Goal: Transaction & Acquisition: Purchase product/service

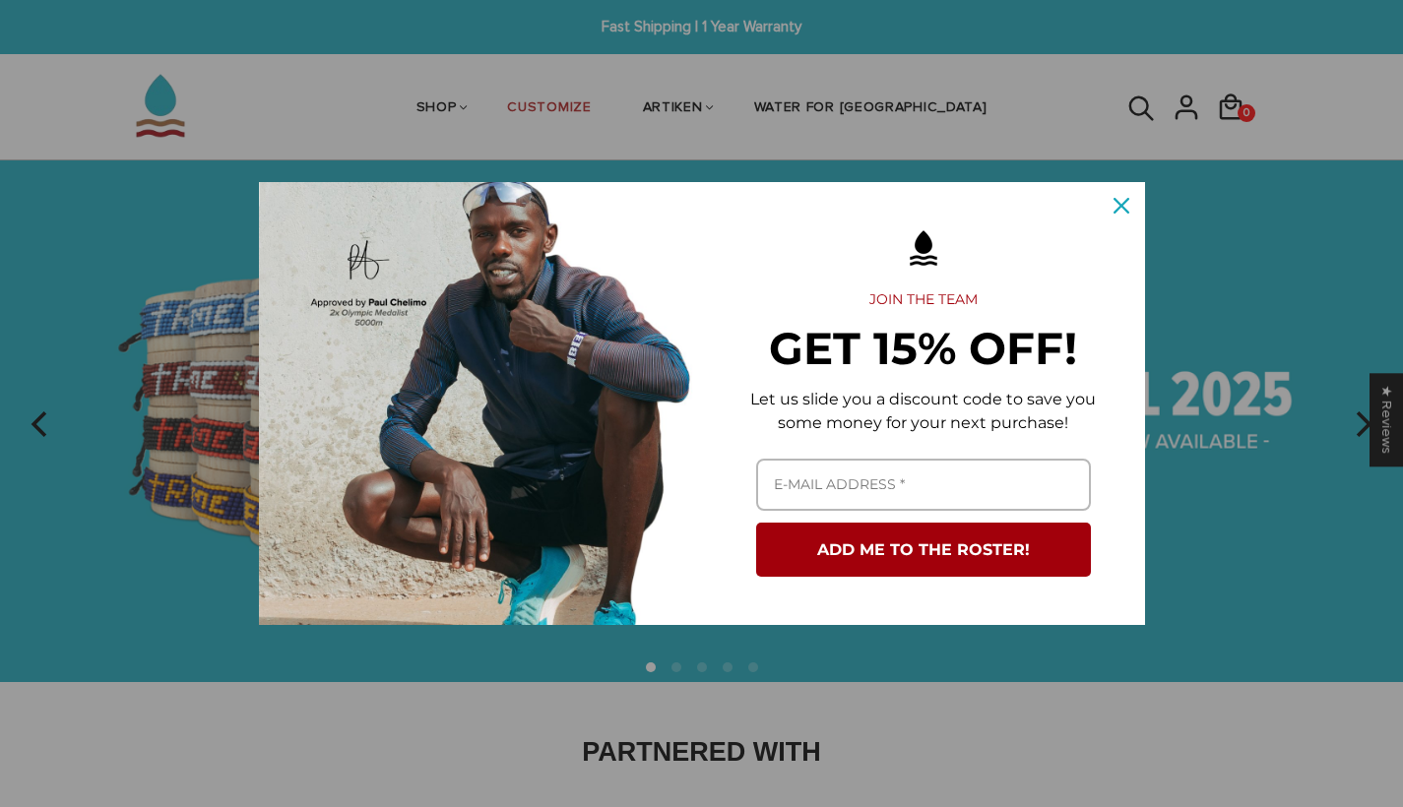
click at [1119, 202] on icon "close icon" at bounding box center [1122, 206] width 16 height 16
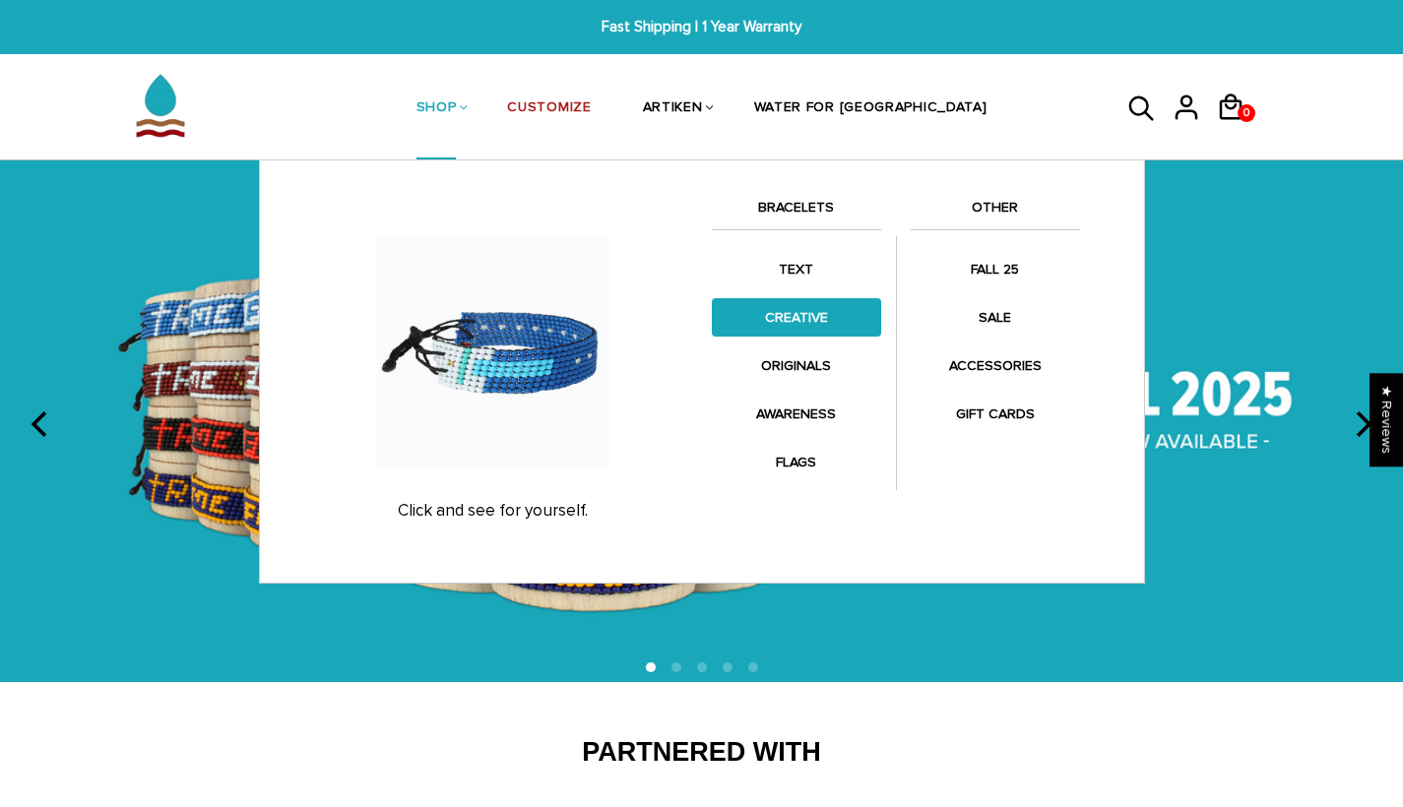
click at [800, 314] on link "CREATIVE" at bounding box center [796, 317] width 169 height 38
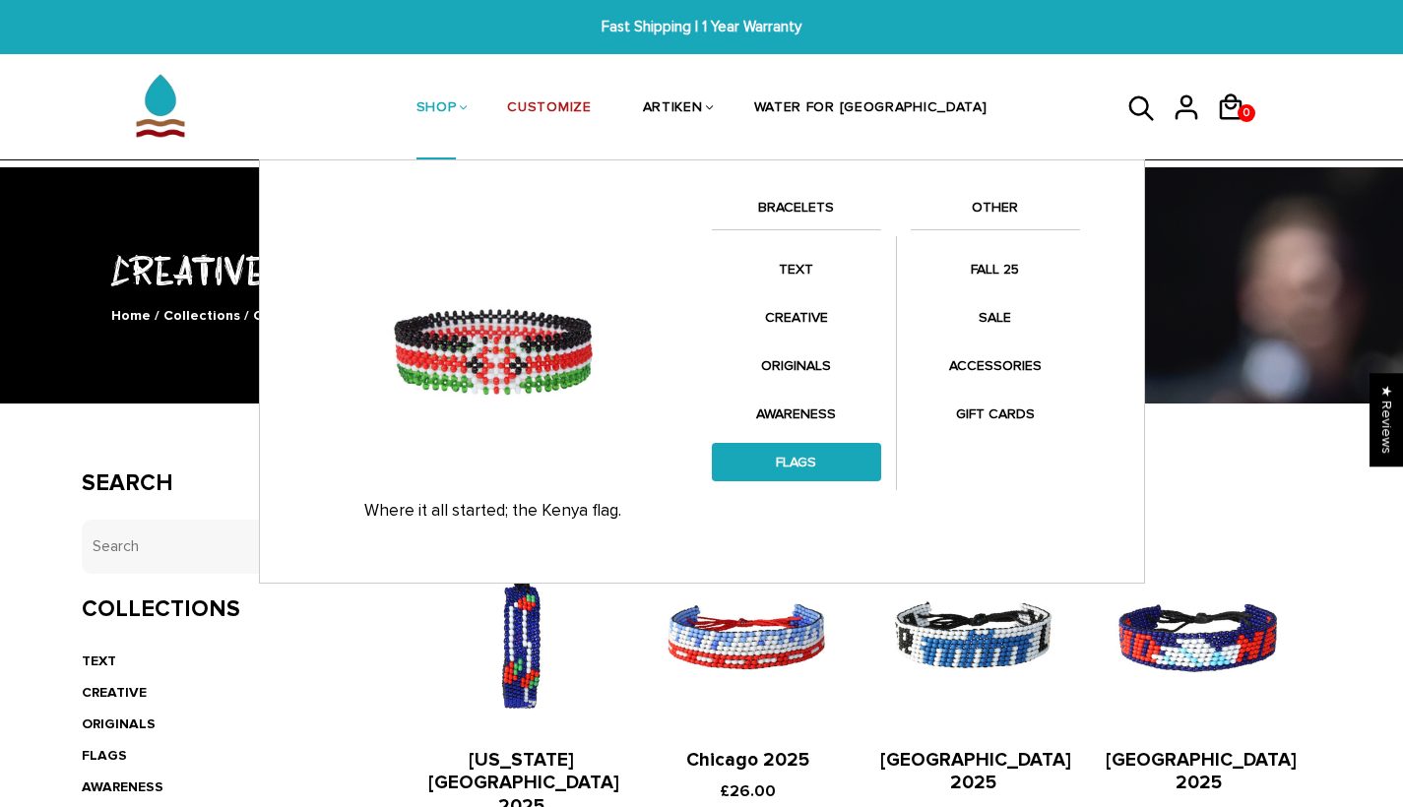
click at [808, 450] on link "FLAGS" at bounding box center [796, 462] width 169 height 38
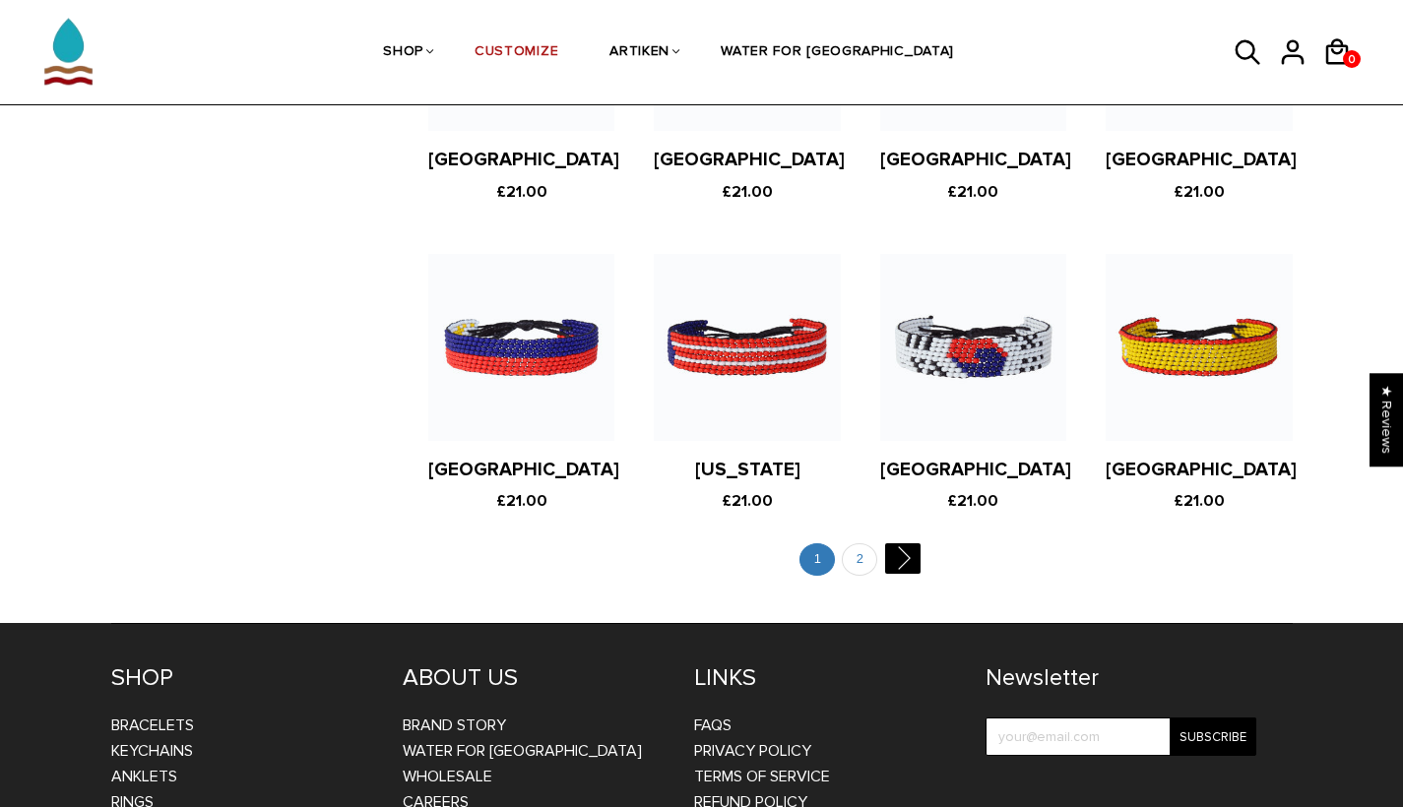
scroll to position [3802, 0]
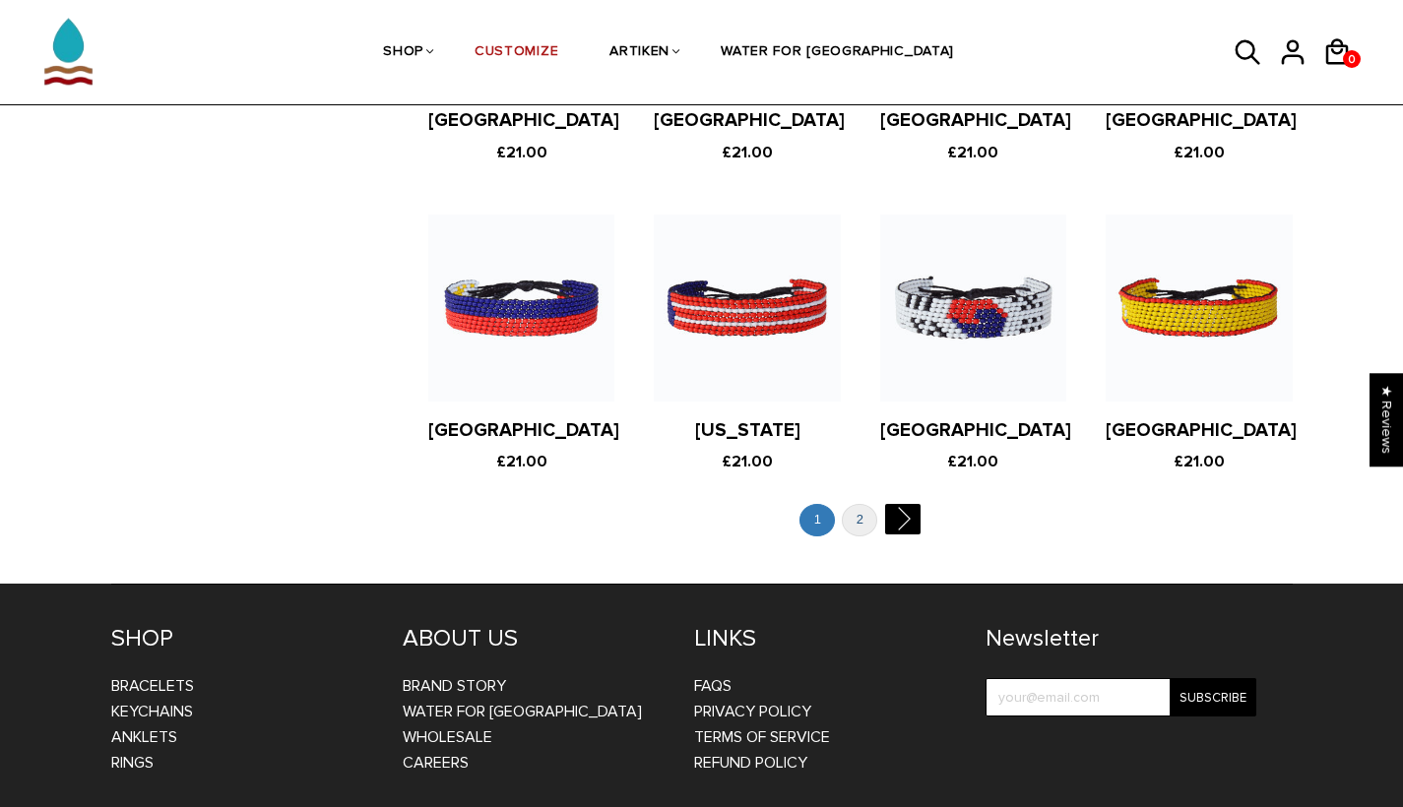
click at [859, 504] on link "2" at bounding box center [859, 520] width 35 height 32
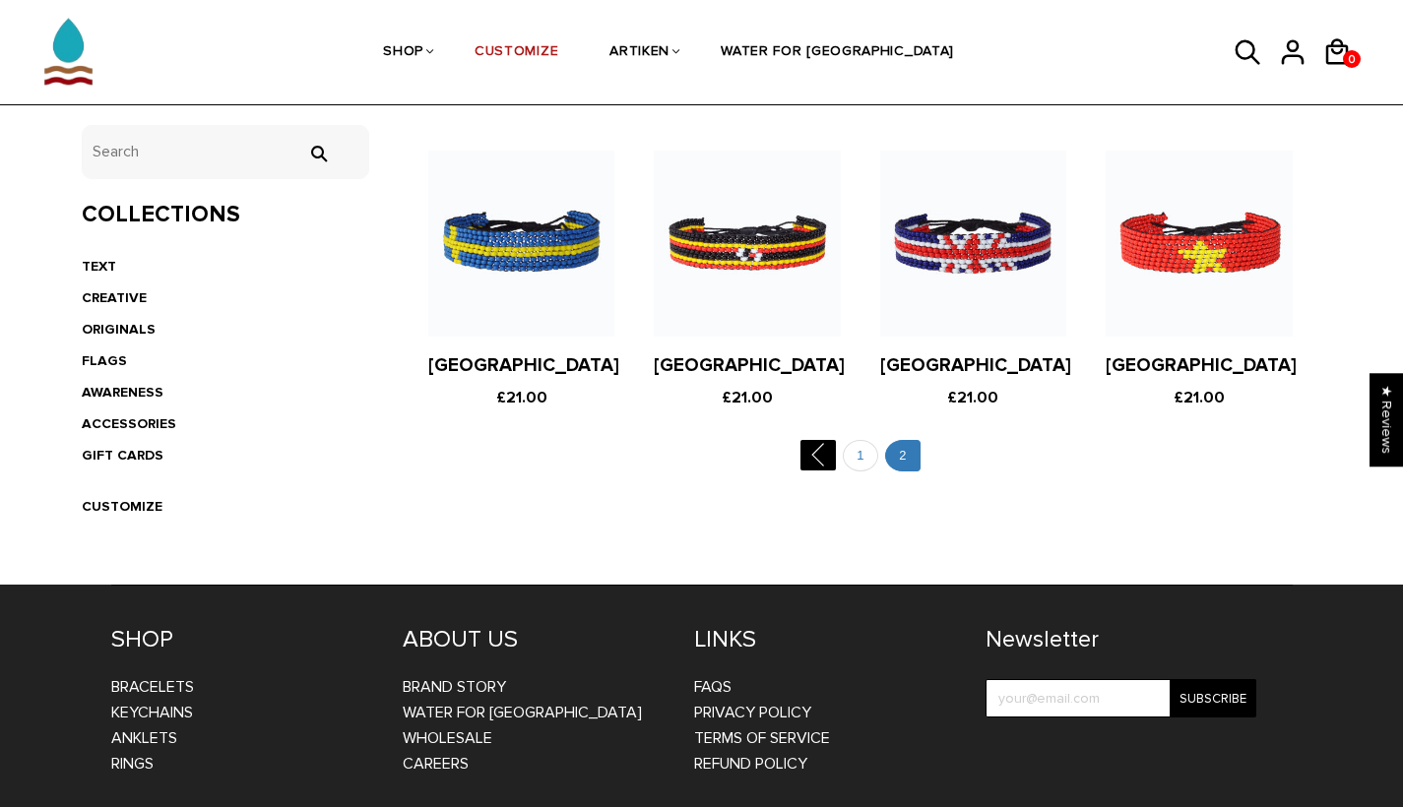
scroll to position [433, 0]
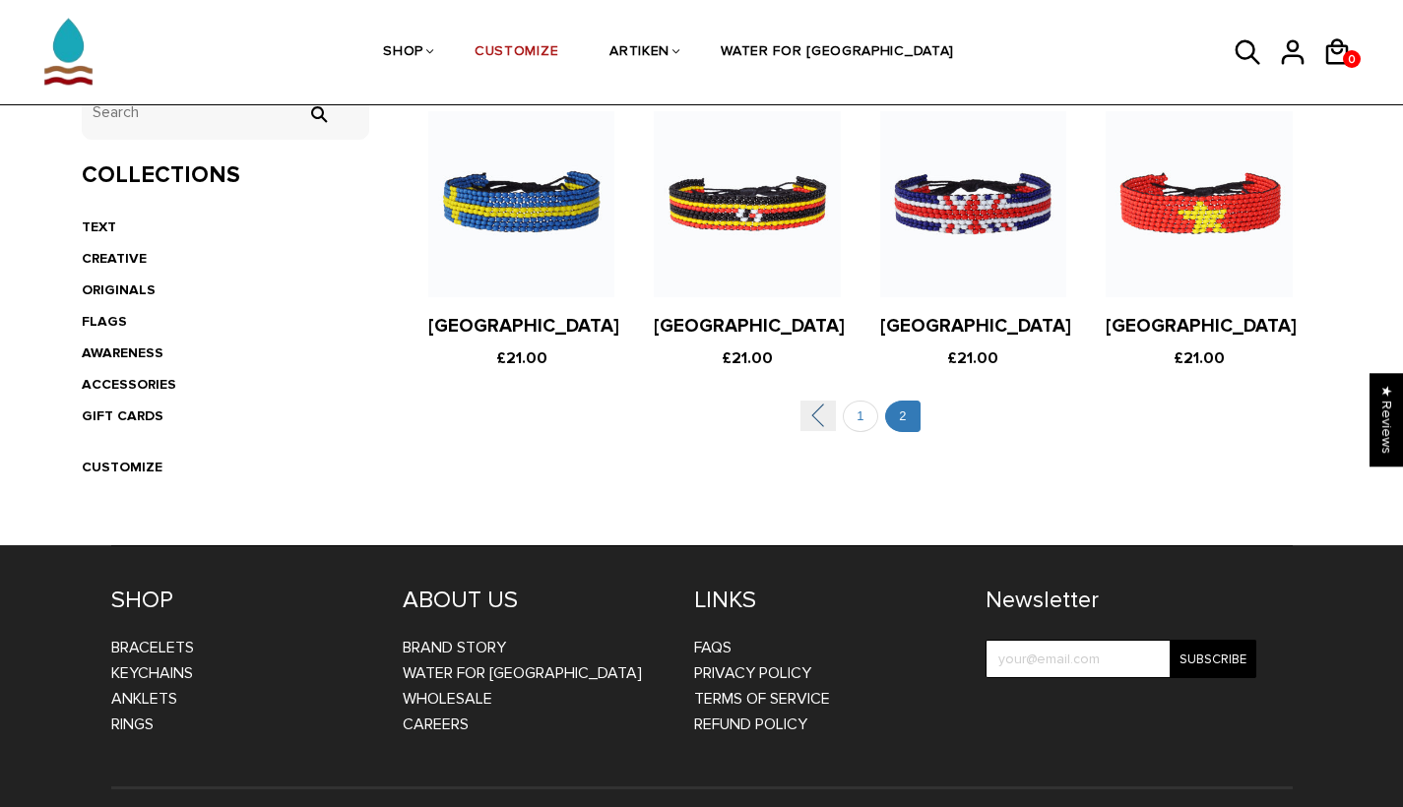
click at [821, 416] on link "" at bounding box center [817, 416] width 35 height 31
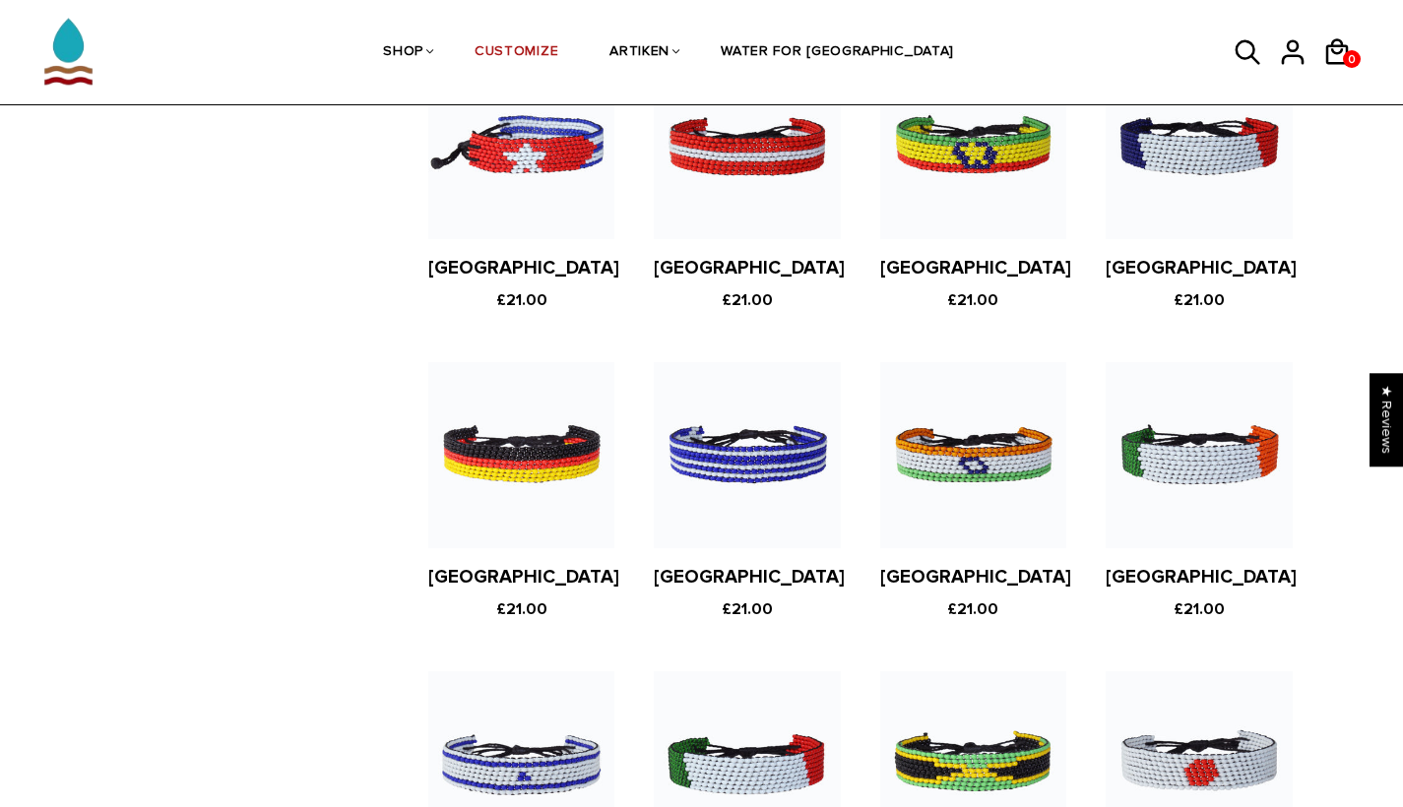
scroll to position [2674, 0]
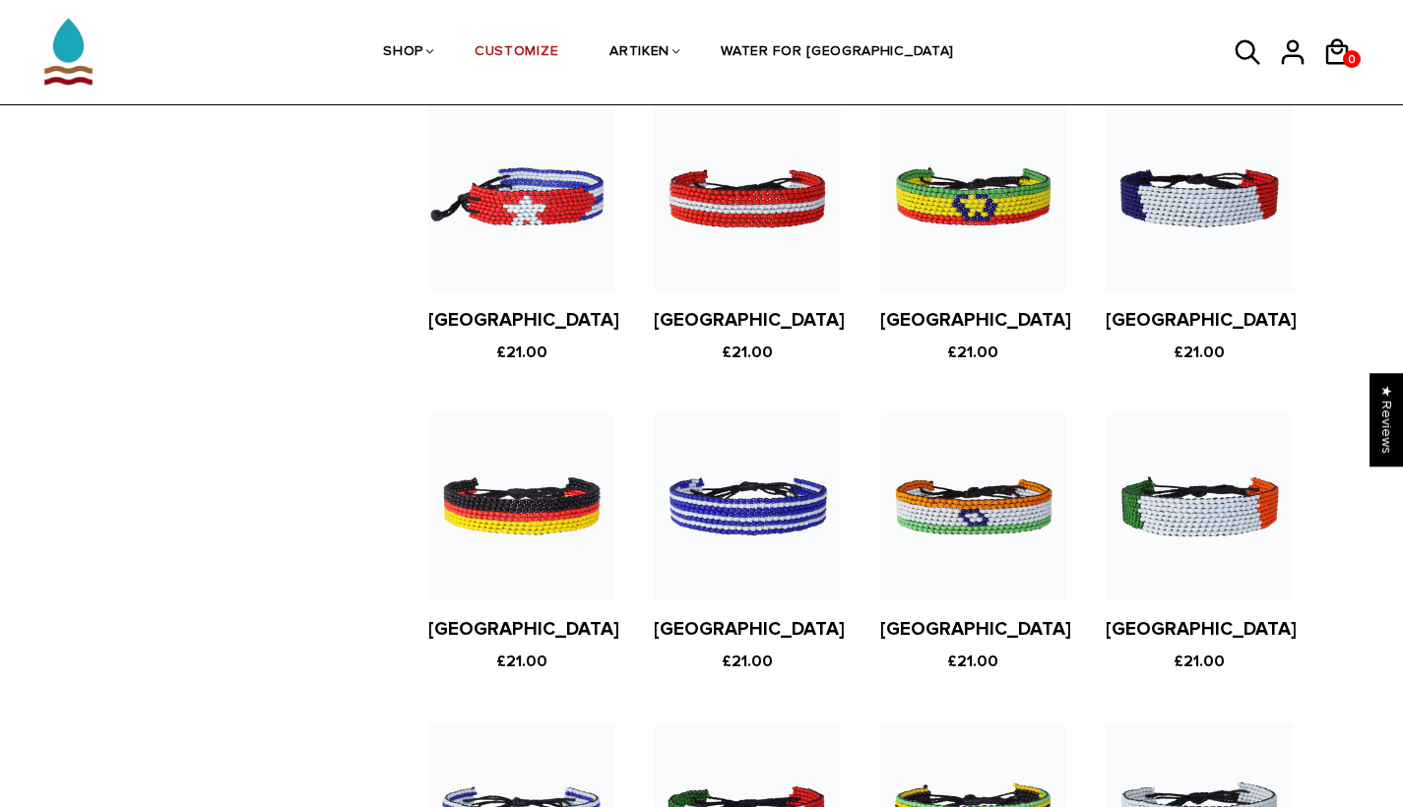
click at [1199, 162] on figure at bounding box center [1199, 198] width 186 height 186
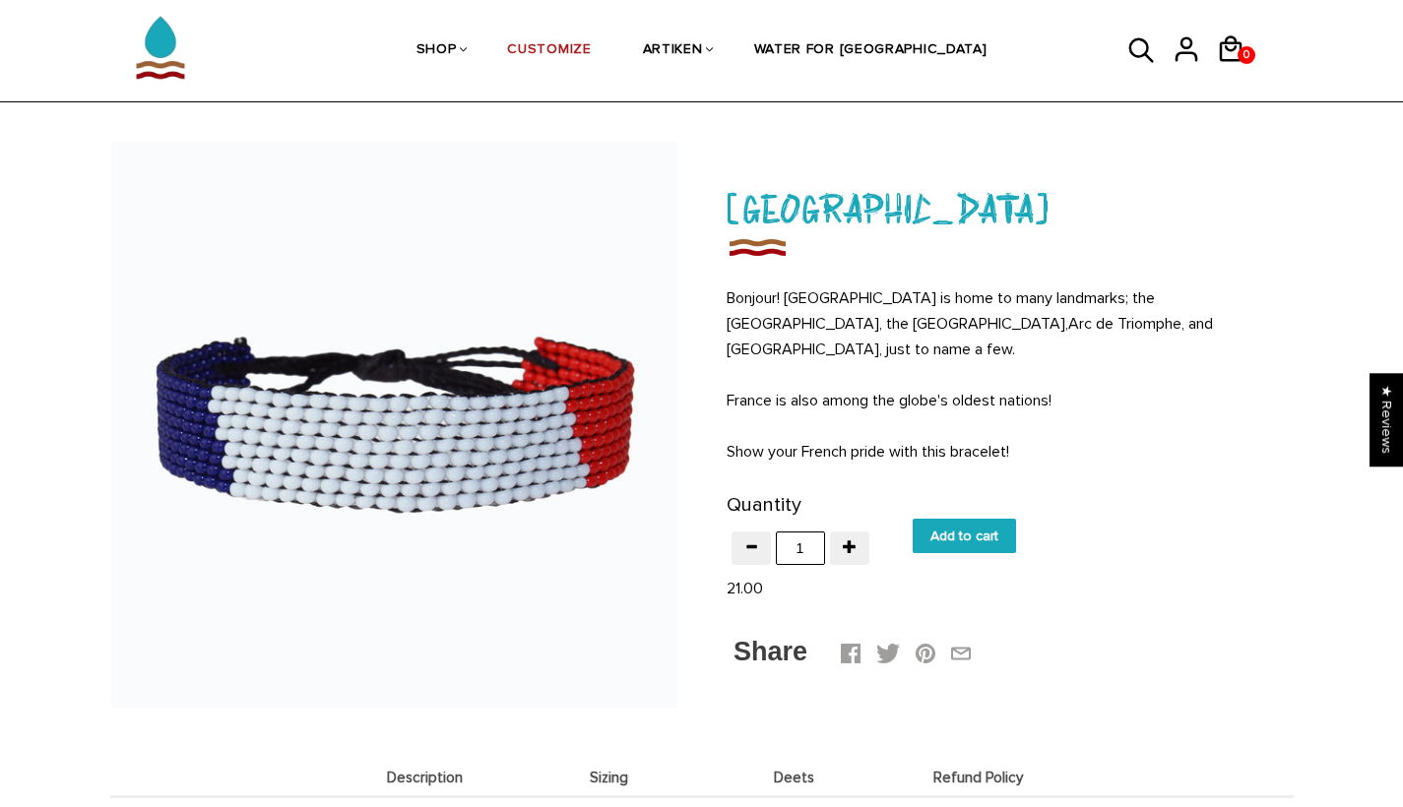
scroll to position [39, 0]
